Goal: Find specific page/section

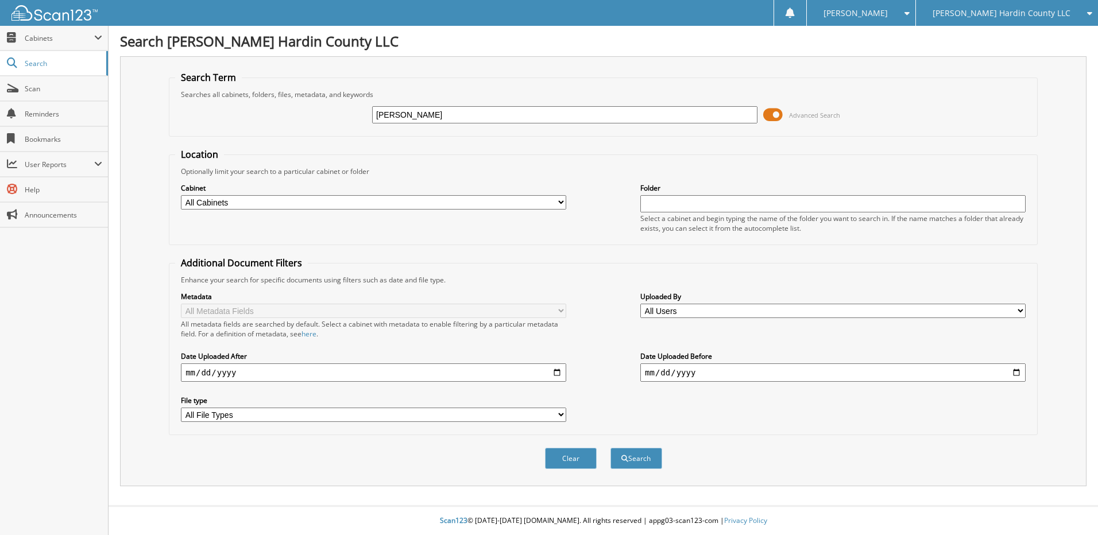
type input "[PERSON_NAME]"
click at [611, 448] on button "Search" at bounding box center [637, 458] width 52 height 21
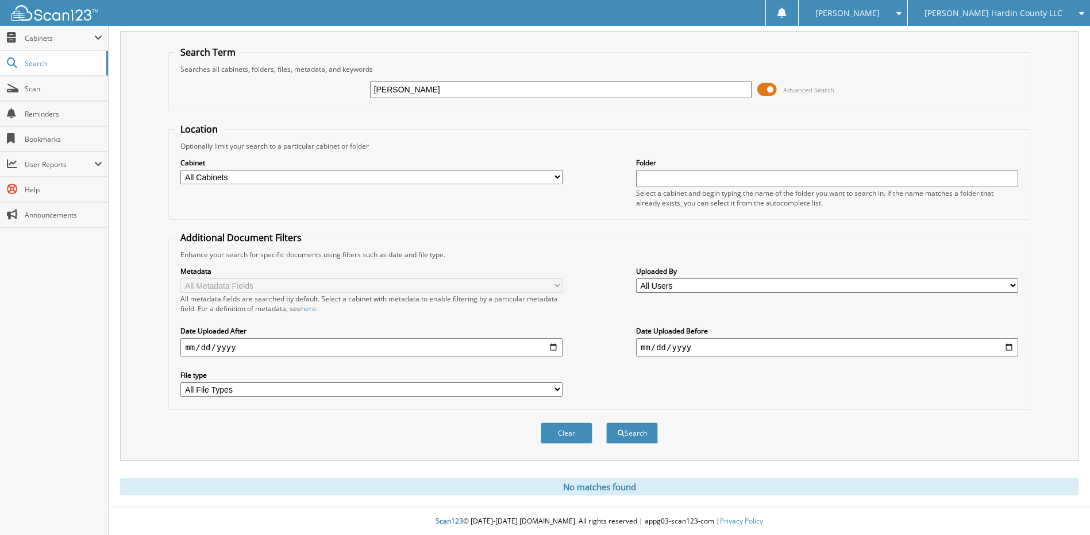
scroll to position [26, 0]
drag, startPoint x: 442, startPoint y: 88, endPoint x: 213, endPoint y: 80, distance: 229.3
click at [221, 85] on div "james logan Advanced Search" at bounding box center [599, 89] width 848 height 31
type input "logan, james"
click at [606, 422] on button "Search" at bounding box center [632, 432] width 52 height 21
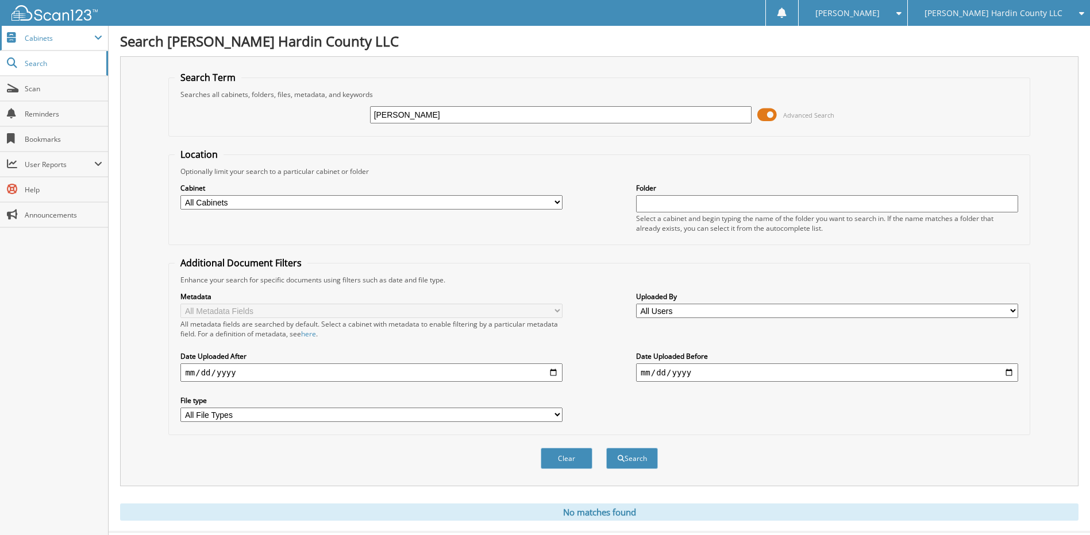
click at [29, 43] on span "Cabinets" at bounding box center [54, 38] width 108 height 25
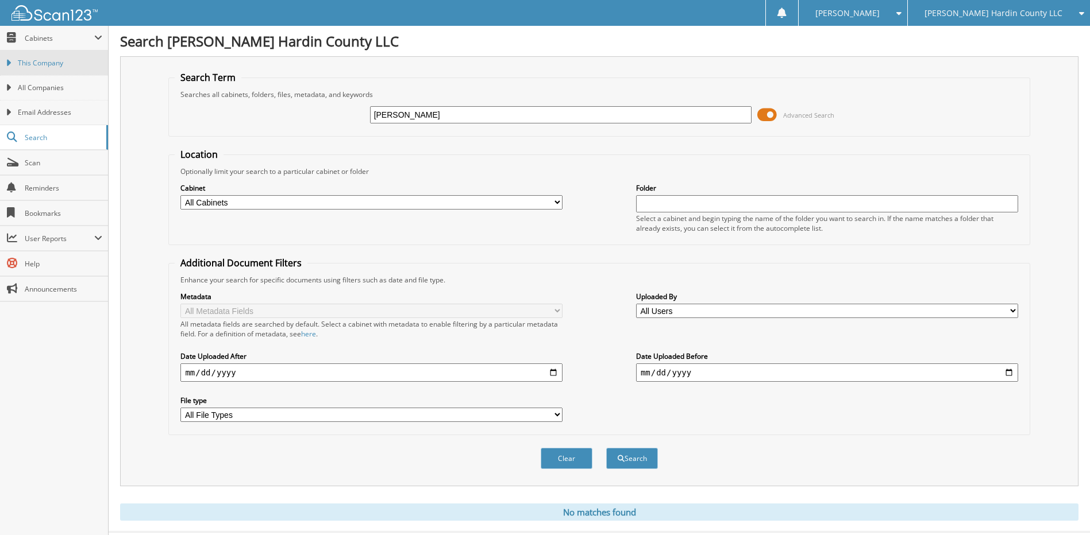
click at [31, 57] on link "This Company" at bounding box center [54, 63] width 108 height 25
